Goal: Information Seeking & Learning: Find specific fact

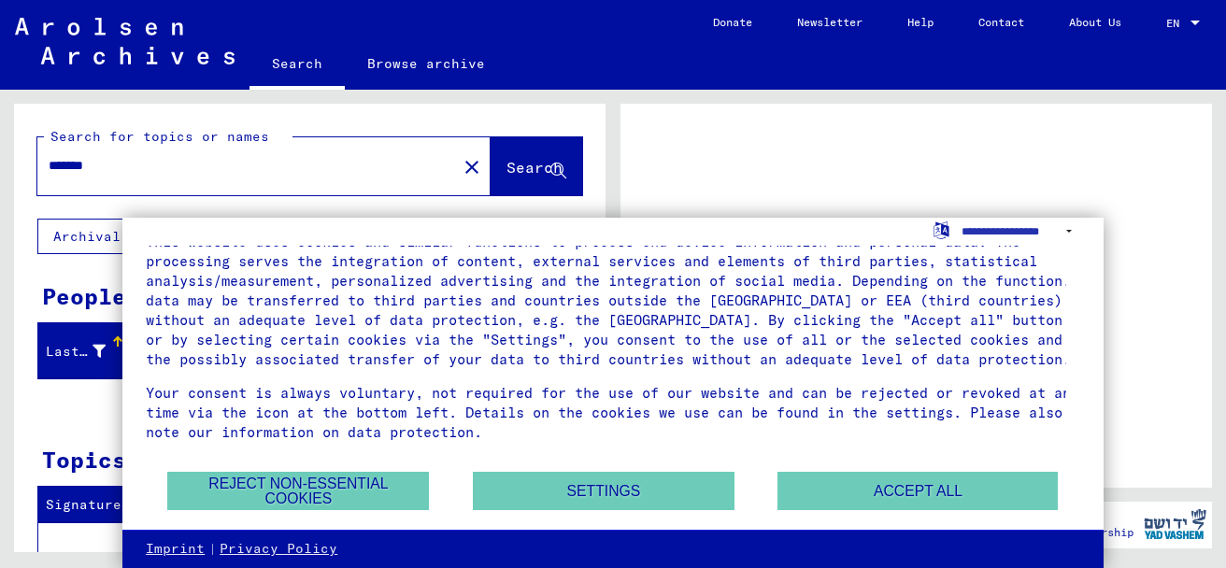
scroll to position [65, 0]
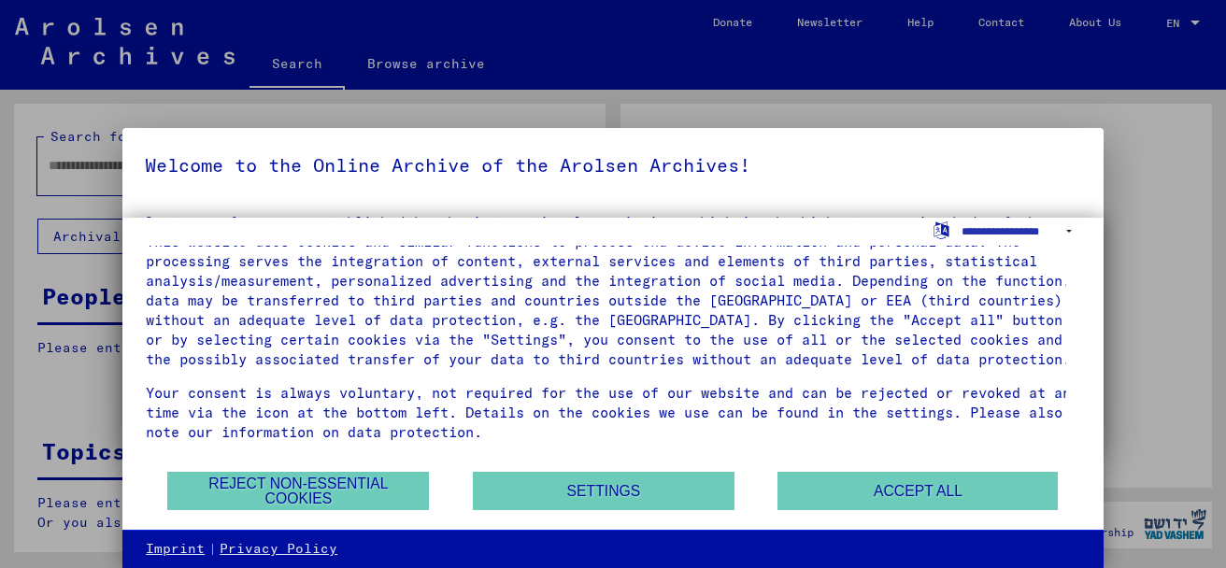
type input "*******"
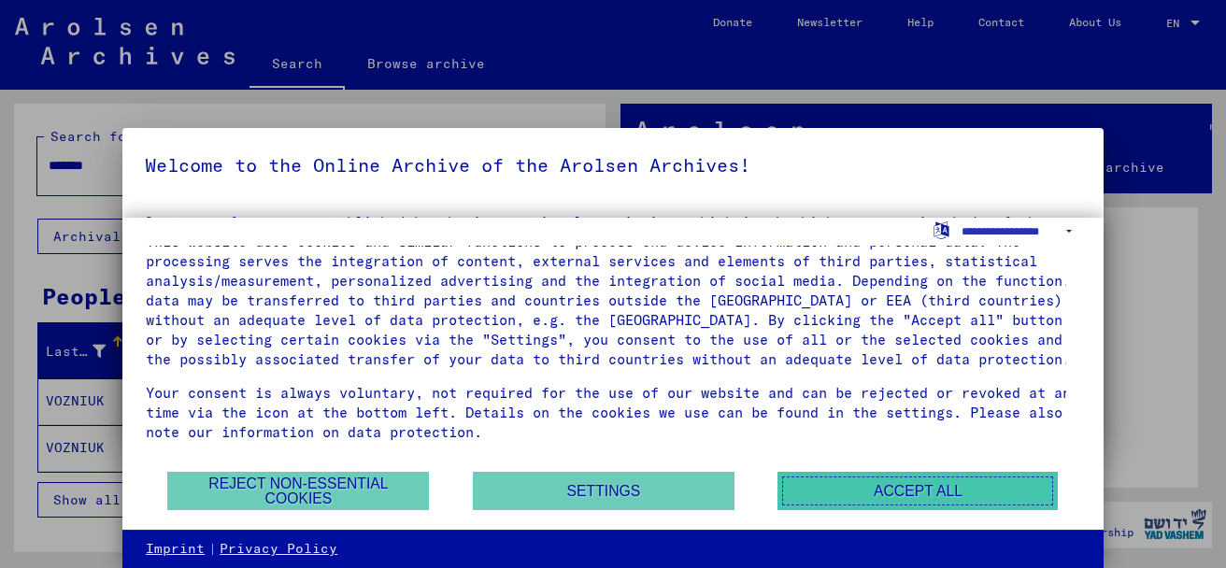
click at [879, 496] on button "Accept all" at bounding box center [918, 491] width 280 height 38
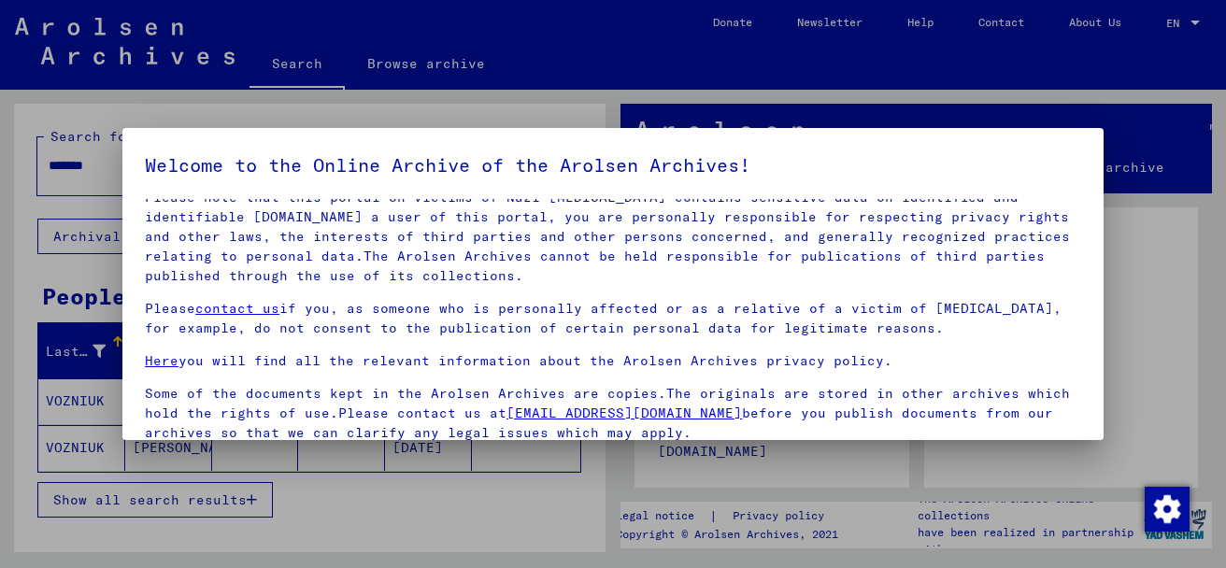
scroll to position [99, 0]
click at [396, 62] on div at bounding box center [613, 284] width 1226 height 568
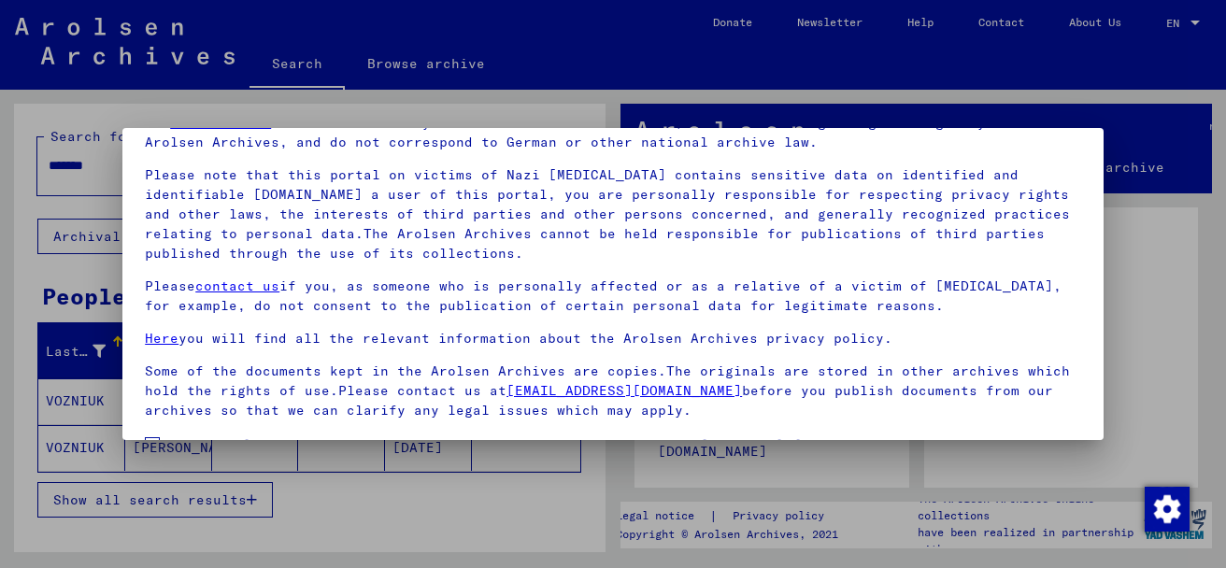
scroll to position [150, 0]
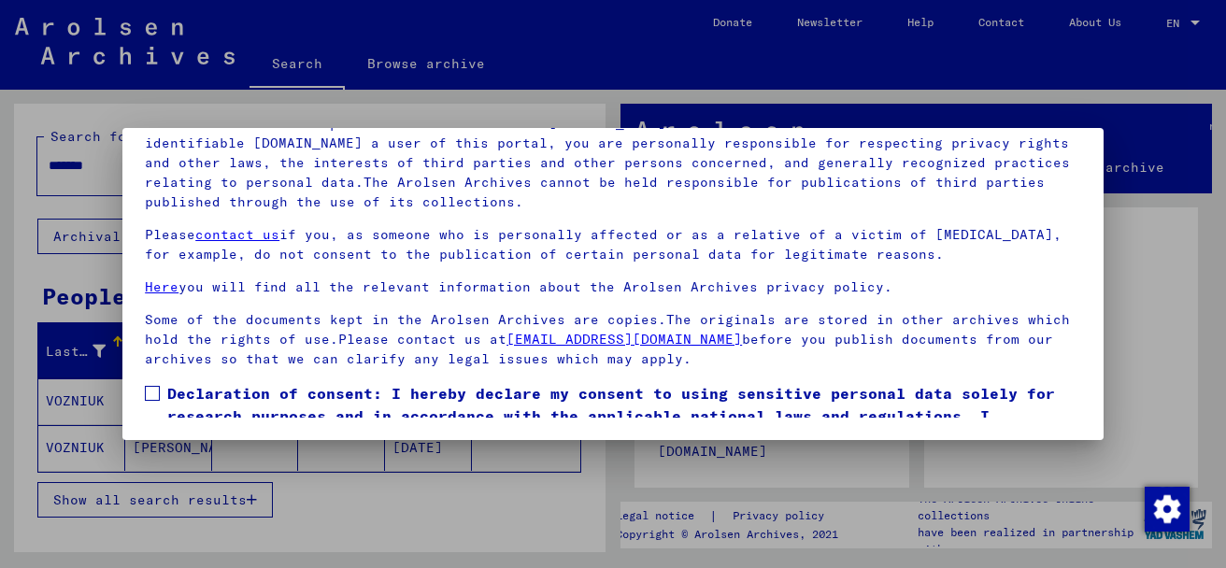
click at [88, 445] on div at bounding box center [613, 284] width 1226 height 568
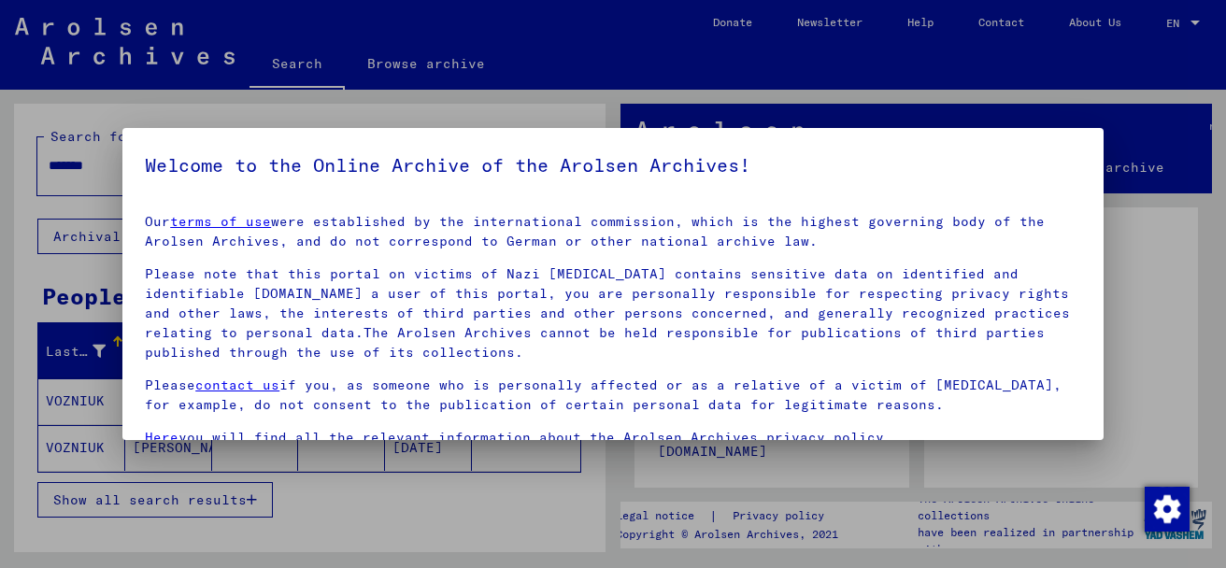
click at [90, 444] on div at bounding box center [613, 284] width 1226 height 568
click at [1162, 510] on img "Change consent" at bounding box center [1167, 509] width 45 height 45
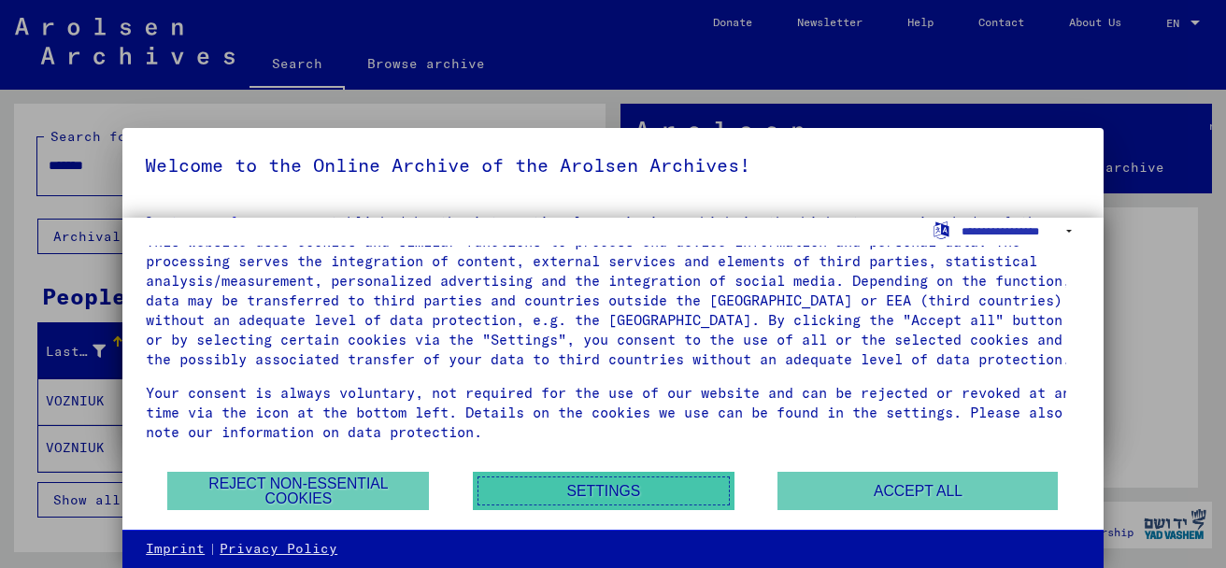
click at [627, 473] on button "Settings" at bounding box center [604, 491] width 262 height 38
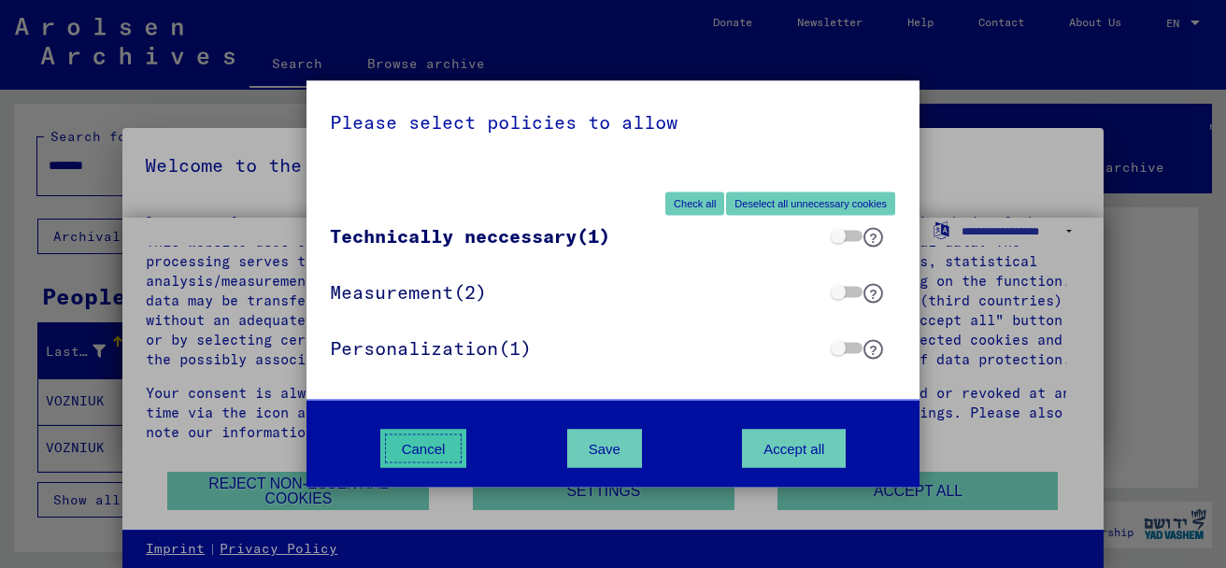
click at [437, 450] on button "Cancel" at bounding box center [423, 449] width 87 height 38
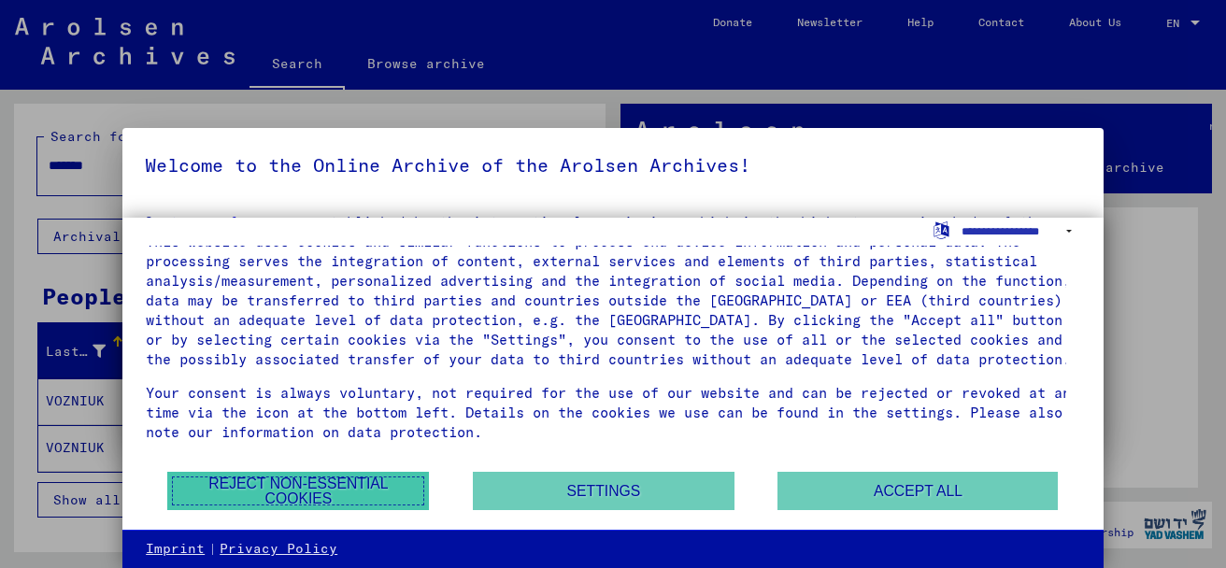
click at [316, 490] on button "Reject non-essential cookies" at bounding box center [298, 491] width 262 height 38
